Goal: Entertainment & Leisure: Browse casually

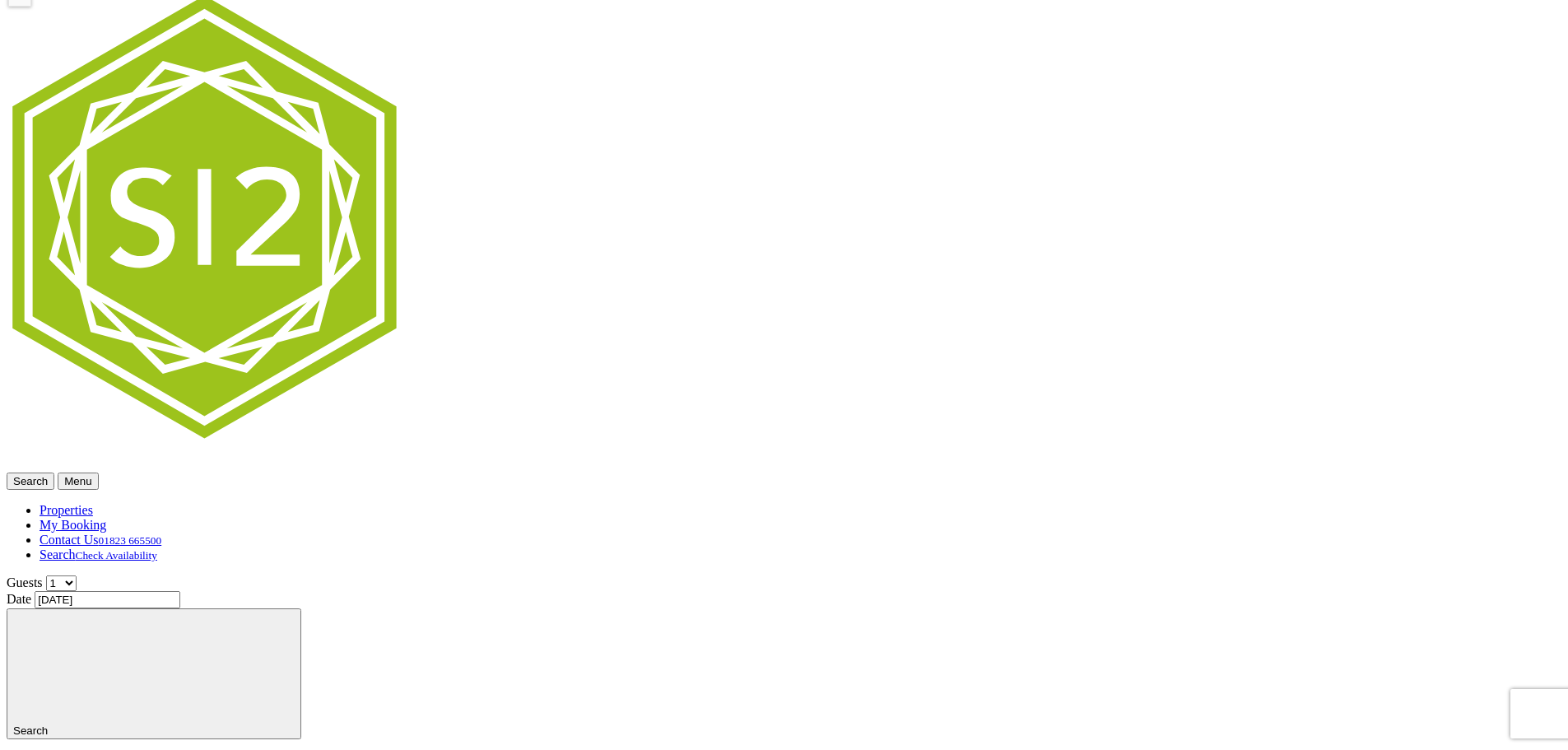
scroll to position [97, 0]
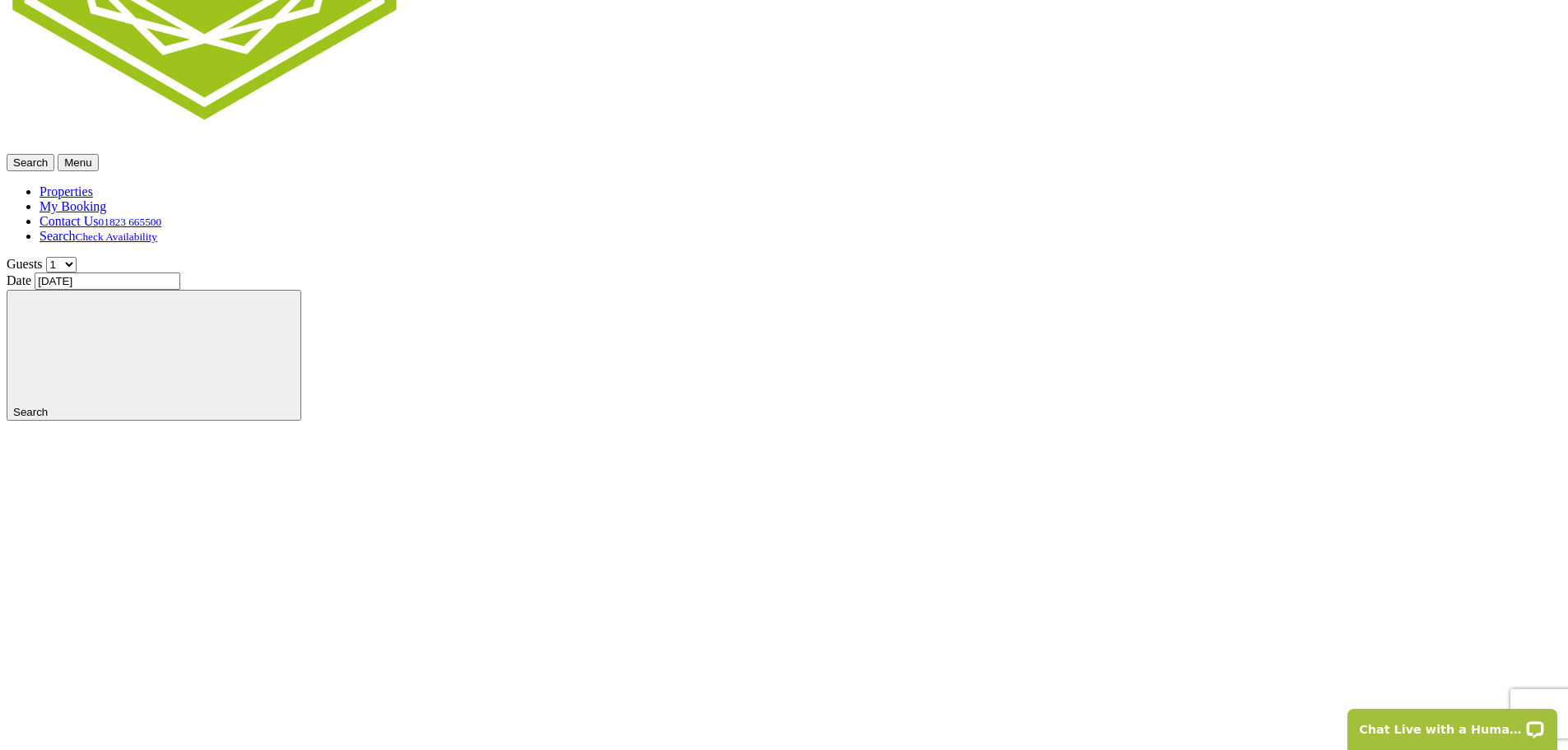
scroll to position [511, 0]
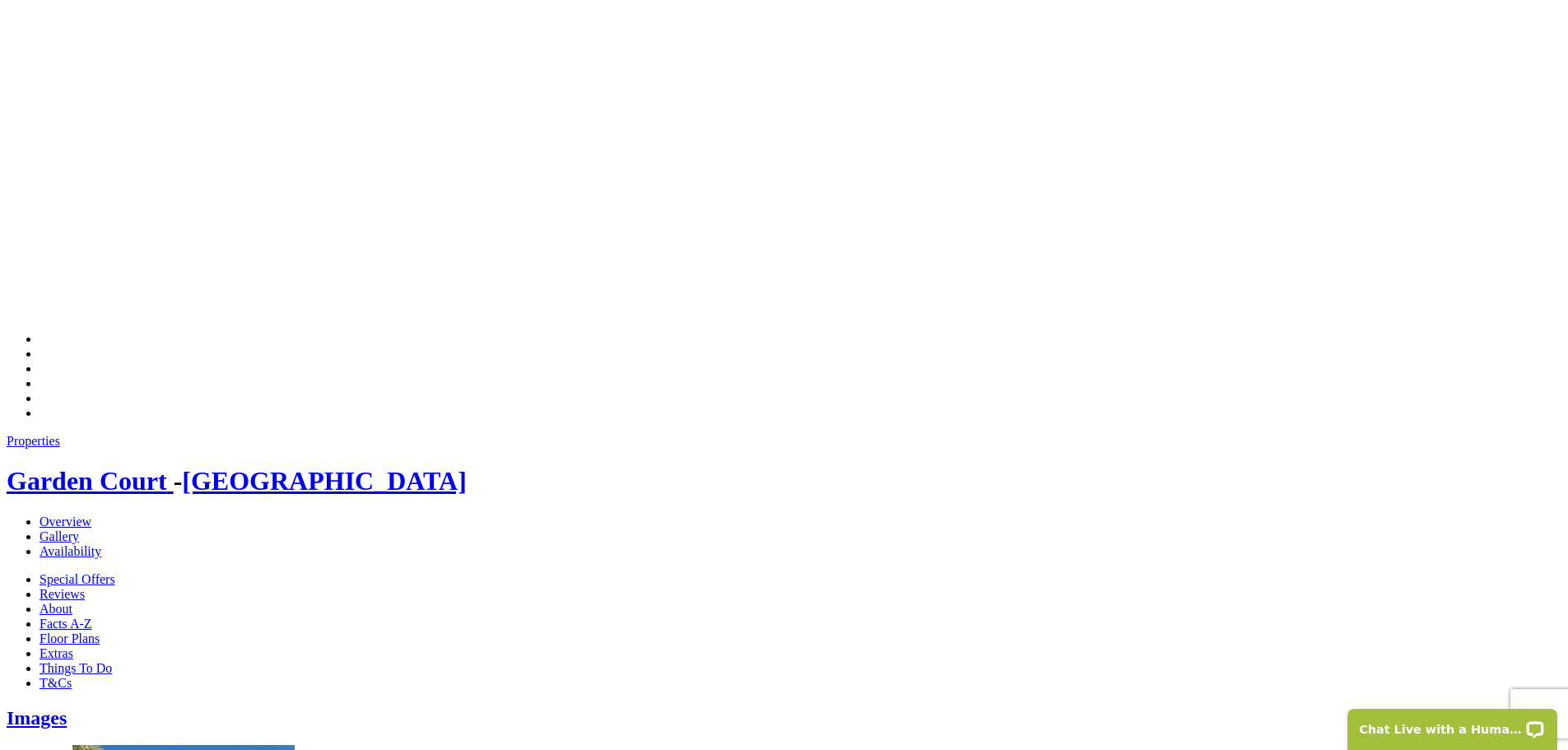
scroll to position [428, 0]
